Goal: Transaction & Acquisition: Purchase product/service

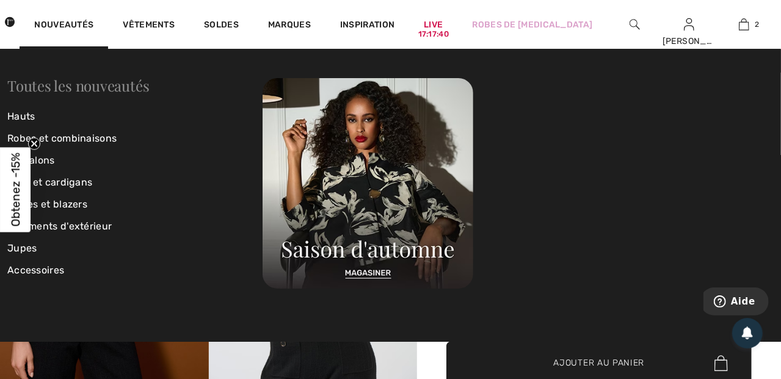
click at [96, 83] on link "Toutes les nouveautés" at bounding box center [78, 86] width 142 height 20
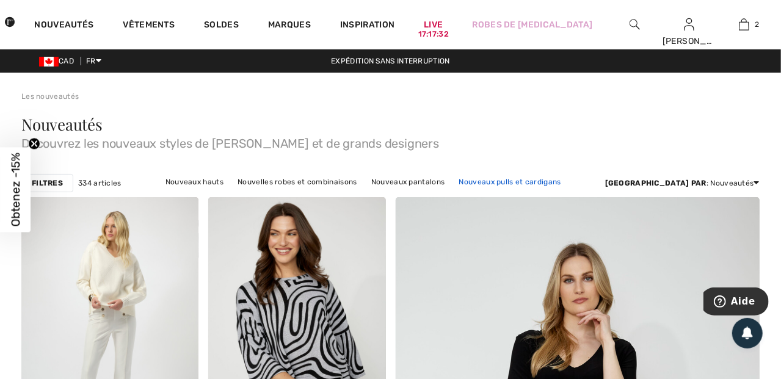
click at [479, 181] on link "Nouveaux pulls et cardigans" at bounding box center [510, 182] width 114 height 16
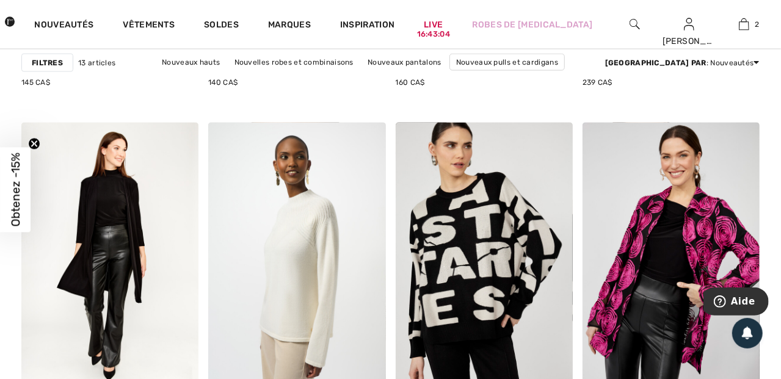
scroll to position [1078, 0]
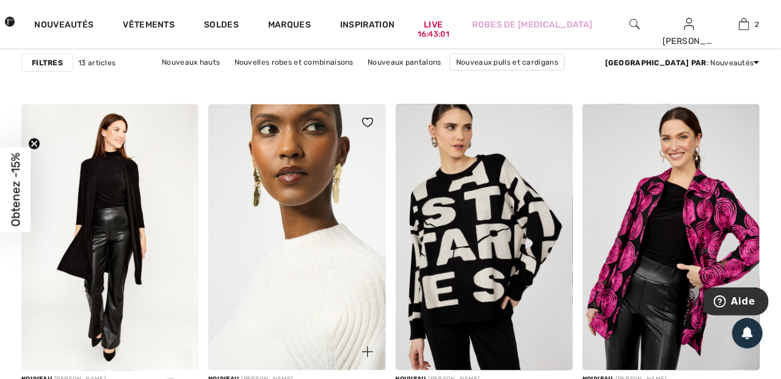
click at [322, 299] on img at bounding box center [296, 236] width 177 height 265
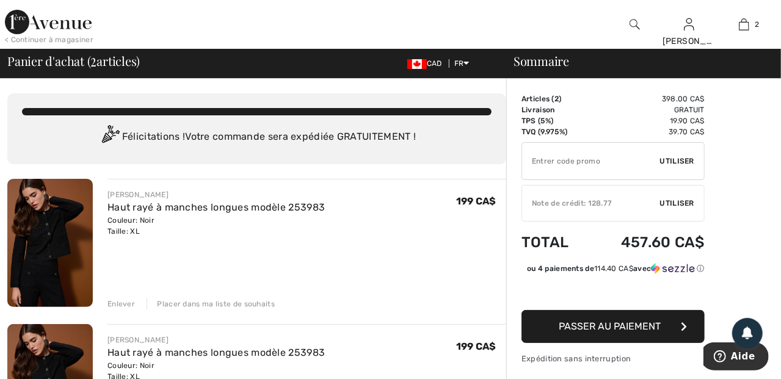
click at [121, 302] on div "Enlever" at bounding box center [120, 303] width 27 height 11
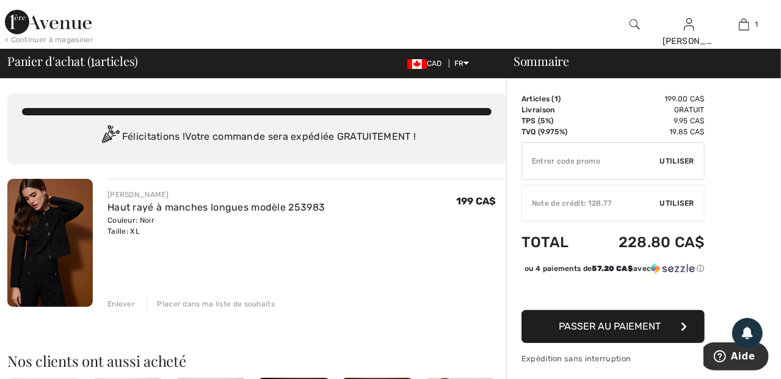
click at [123, 303] on div "Enlever" at bounding box center [120, 303] width 27 height 11
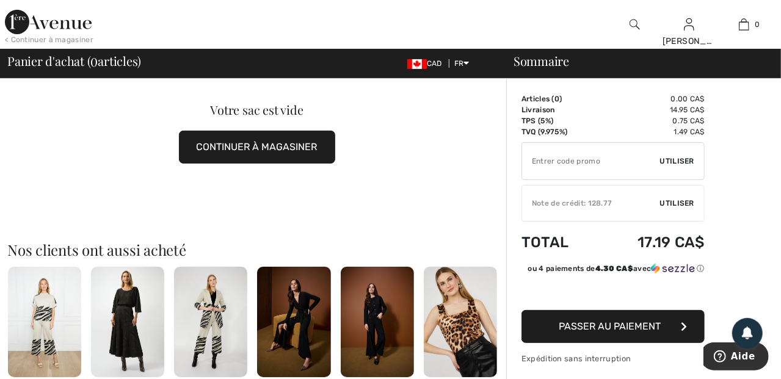
scroll to position [101, 0]
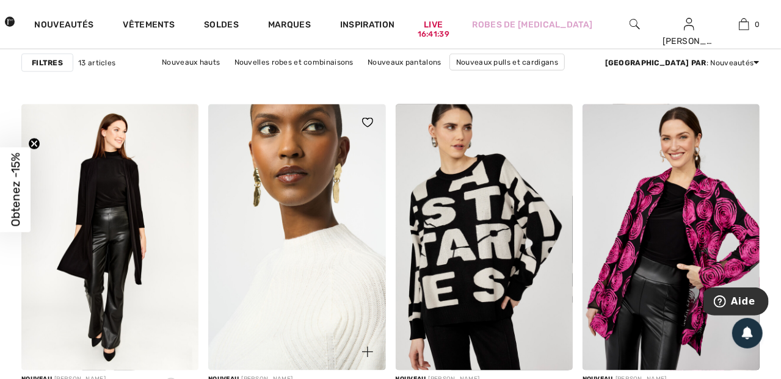
click at [292, 228] on img at bounding box center [296, 236] width 177 height 265
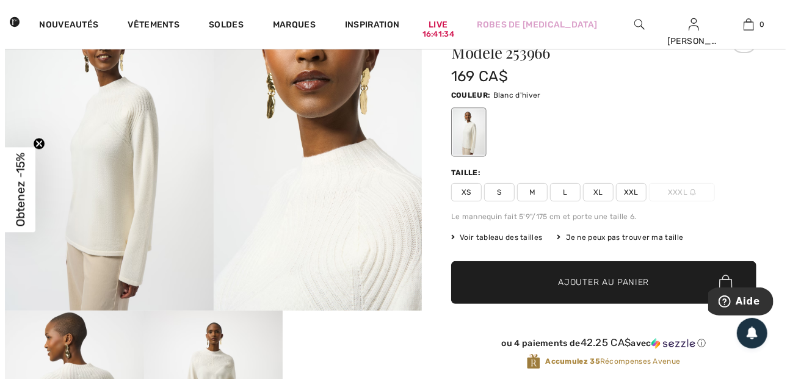
scroll to position [101, 0]
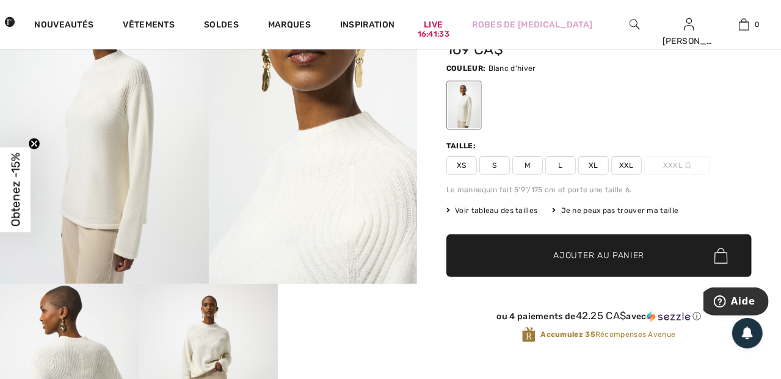
click at [518, 207] on span "Voir tableau des tailles" at bounding box center [492, 210] width 92 height 11
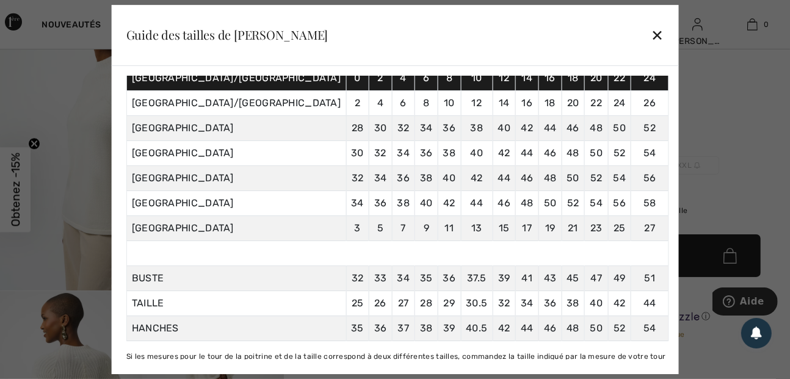
scroll to position [105, 0]
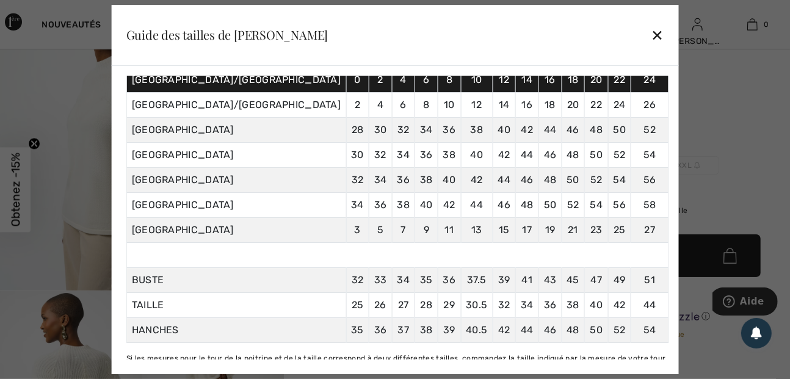
click at [607, 159] on div "Pouces Centimètres Seul les tailles Canada/US sont affichées sur ce site. Sizes…" at bounding box center [395, 220] width 567 height 309
click at [612, 152] on div "Pouces Centimètres Seul les tailles Canada/US sont affichées sur ce site. Sizes…" at bounding box center [395, 220] width 567 height 309
click at [625, 125] on div at bounding box center [395, 189] width 790 height 379
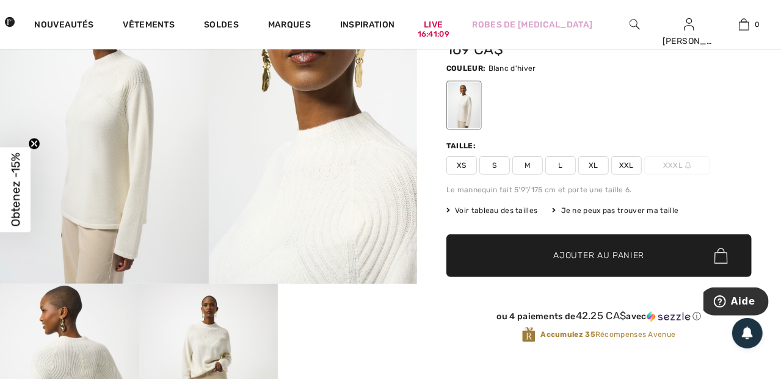
click at [502, 206] on span "Voir tableau des tailles" at bounding box center [492, 210] width 92 height 11
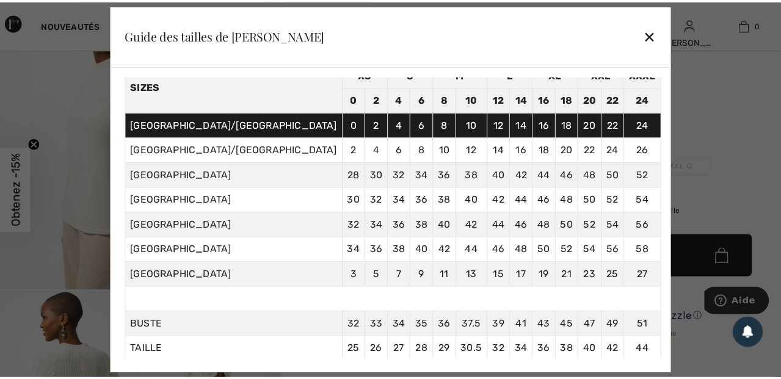
scroll to position [40, 0]
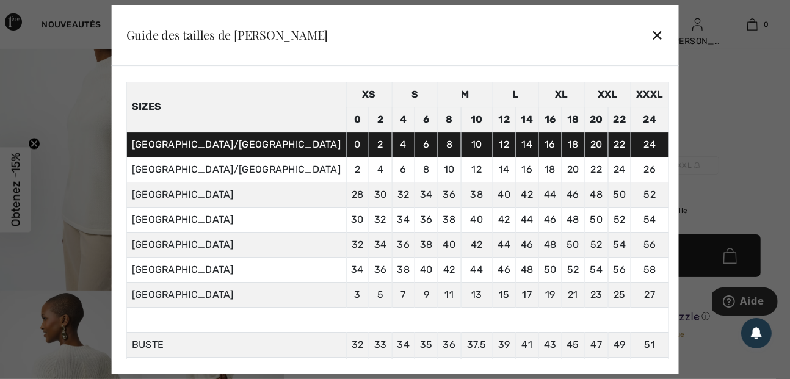
click at [651, 34] on div "✕" at bounding box center [657, 35] width 13 height 26
click at [591, 34] on div "Nouveautés Vêtements Soldes Marques Inspiration Live 16:40:50 Robes de bal Mich…" at bounding box center [395, 24] width 790 height 49
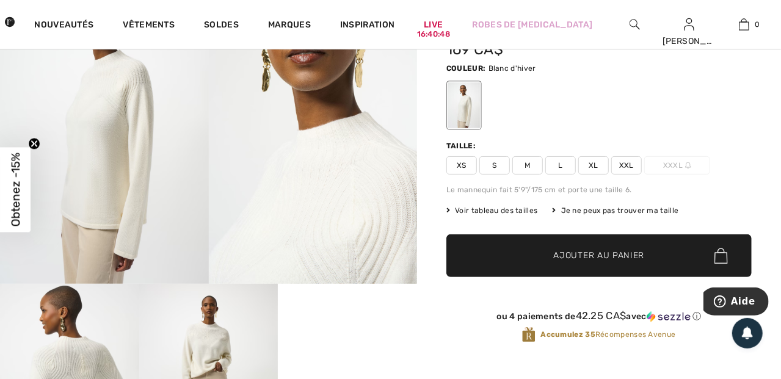
click at [560, 163] on span "L" at bounding box center [560, 165] width 31 height 18
click at [583, 256] on span "Ajouter au panier" at bounding box center [599, 256] width 91 height 13
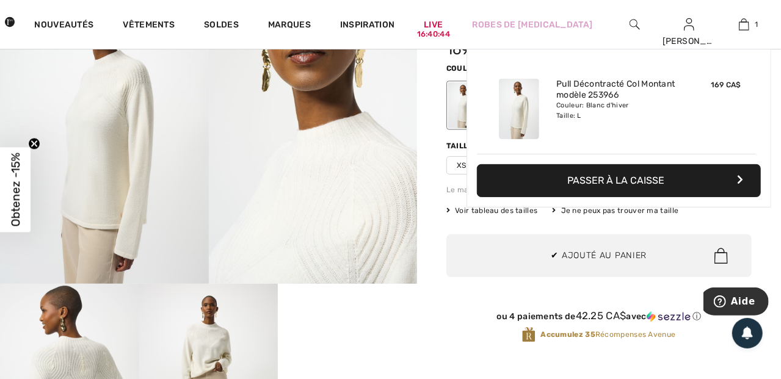
scroll to position [0, 0]
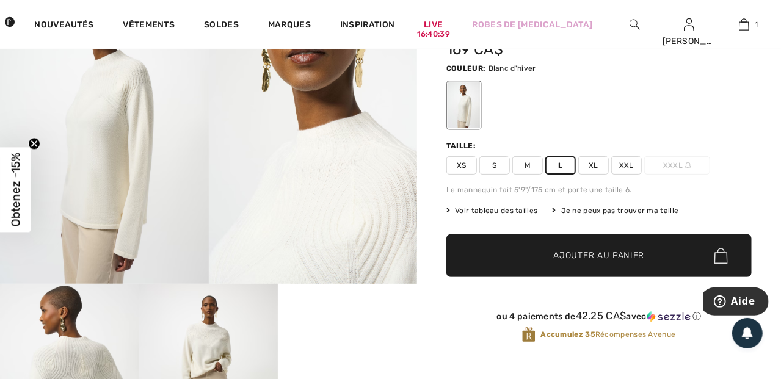
click at [586, 247] on span "✔ Ajouté au panier Ajouter au panier" at bounding box center [598, 255] width 305 height 43
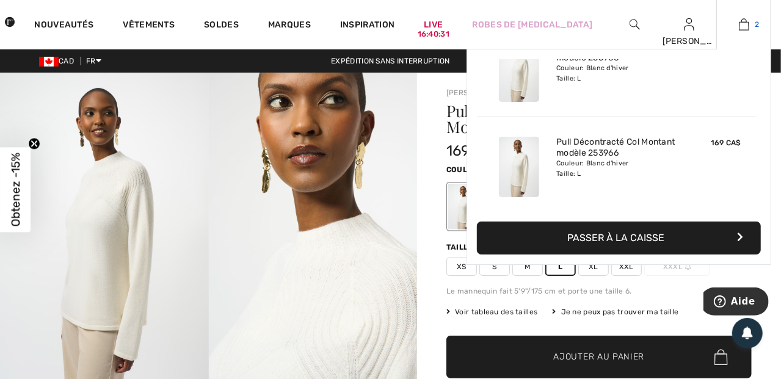
click at [745, 23] on img at bounding box center [743, 24] width 10 height 15
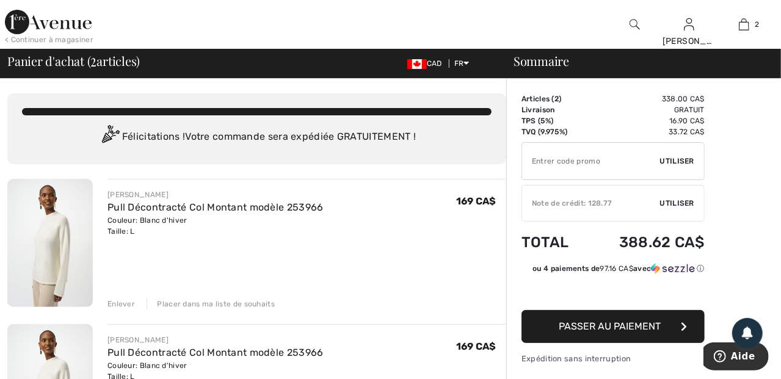
click at [120, 301] on div "Enlever" at bounding box center [120, 303] width 27 height 11
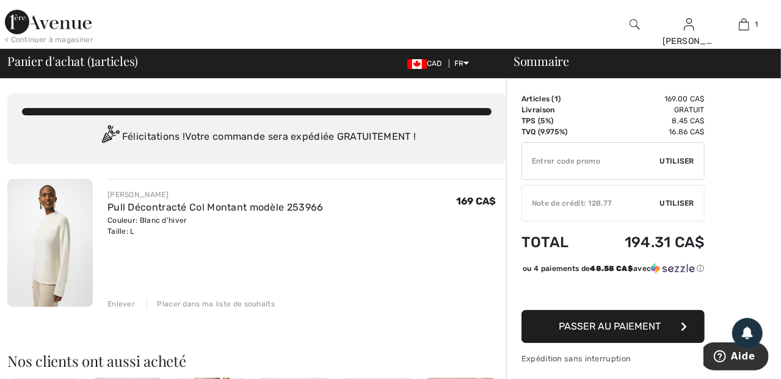
click at [679, 203] on span "Utiliser" at bounding box center [677, 203] width 34 height 11
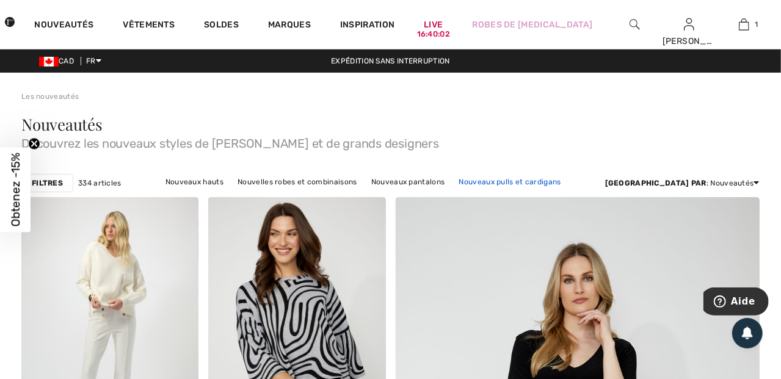
click at [470, 182] on link "Nouveaux pulls et cardigans" at bounding box center [510, 182] width 114 height 16
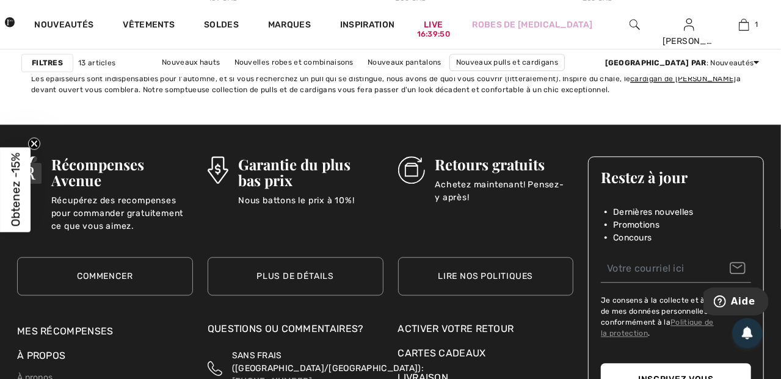
scroll to position [1485, 0]
